Goal: Task Accomplishment & Management: Manage account settings

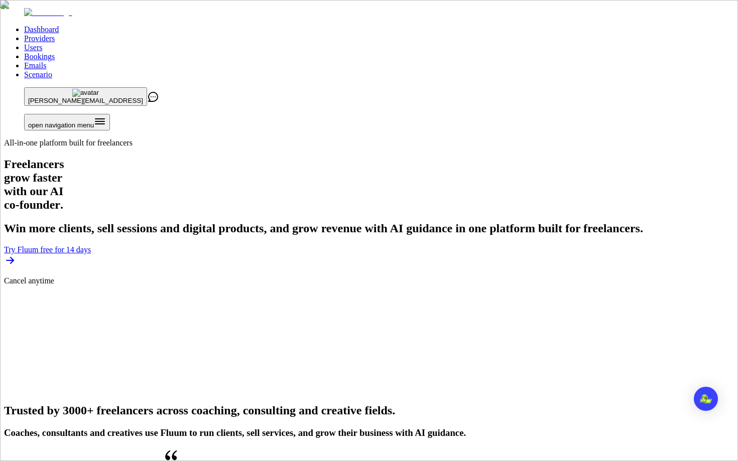
click at [42, 43] on link "Users" at bounding box center [33, 47] width 18 height 9
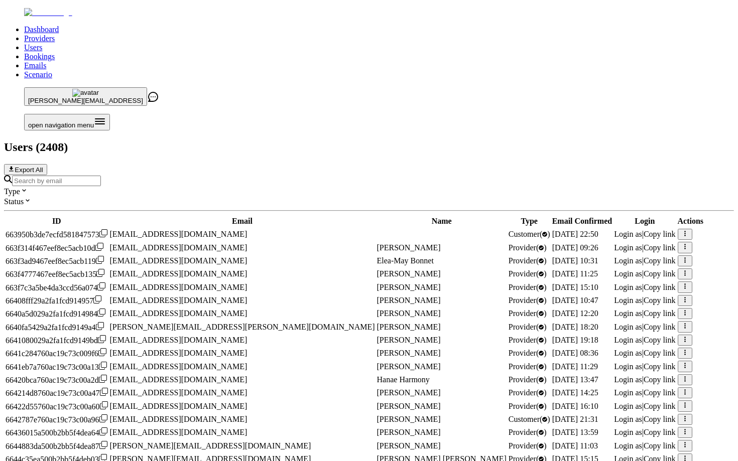
click at [101, 176] on input "Search by email" at bounding box center [56, 181] width 89 height 11
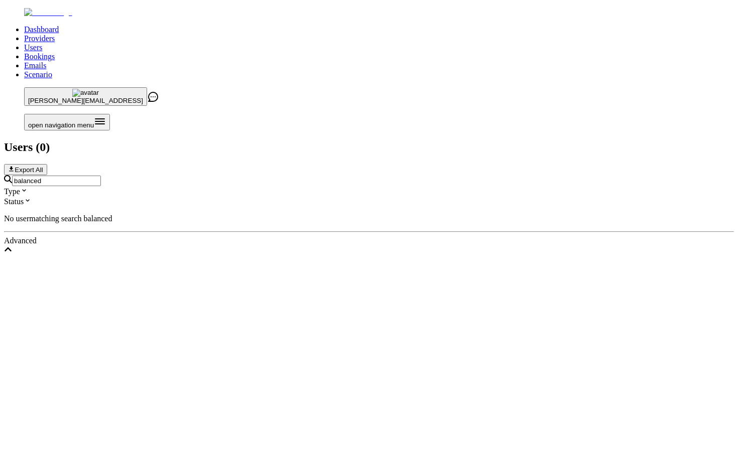
click at [332, 175] on div "balanced Type Status" at bounding box center [369, 190] width 730 height 31
click at [101, 176] on input "balanced" at bounding box center [56, 181] width 89 height 11
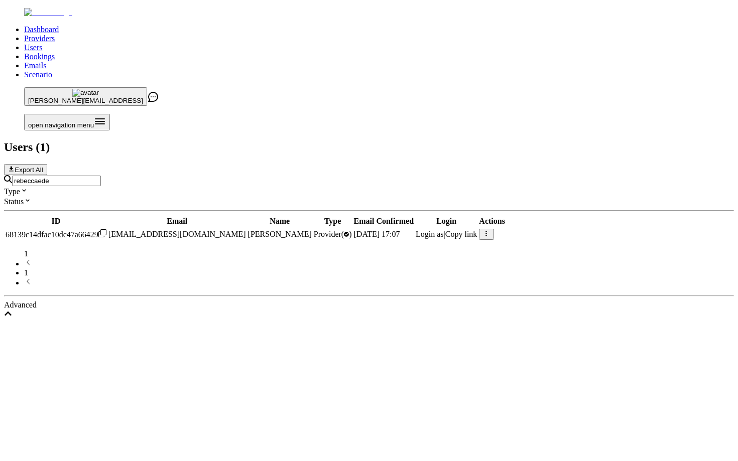
type input "rebeccaede"
click at [477, 228] on td "Login as | Copy link" at bounding box center [446, 234] width 62 height 12
click at [444, 230] on span "Login as" at bounding box center [430, 234] width 28 height 9
